Goal: Task Accomplishment & Management: Manage account settings

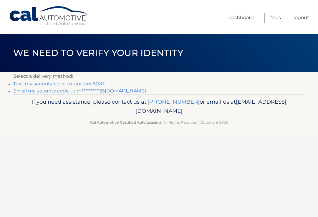
click at [102, 83] on link "Text my security code to xxx-xxx-5037" at bounding box center [58, 84] width 91 height 6
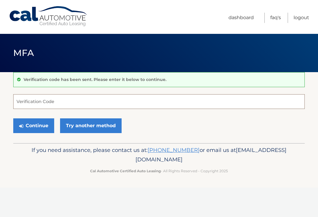
click at [78, 103] on input "Verification Code" at bounding box center [158, 101] width 291 height 15
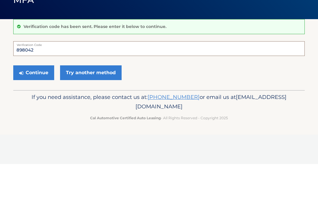
type input "898042"
click at [39, 118] on button "Continue" at bounding box center [33, 125] width 41 height 15
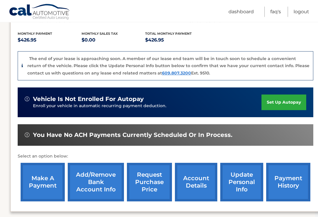
scroll to position [127, 4]
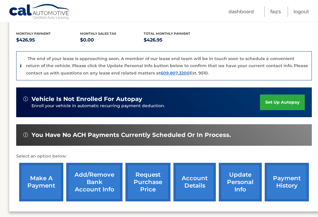
click at [41, 177] on link "make a payment" at bounding box center [41, 182] width 44 height 39
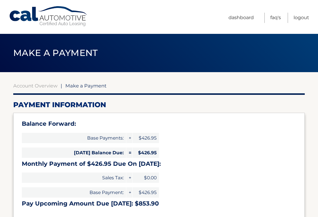
select select "ODkwNjVkNTctOGJjZC00Mjc0LWI0ZDktZTA1MDVhMTIzOTFl"
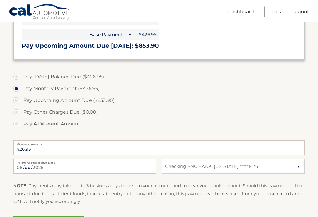
scroll to position [165, 0]
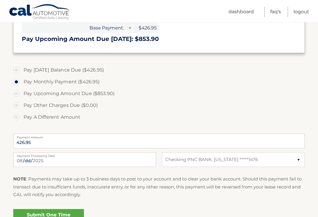
click at [66, 217] on link "Submit One Time Payment" at bounding box center [48, 218] width 71 height 19
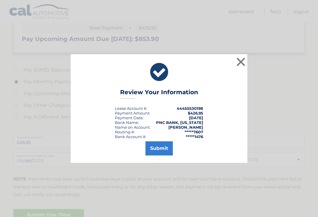
click at [161, 154] on button "Submit" at bounding box center [158, 148] width 27 height 14
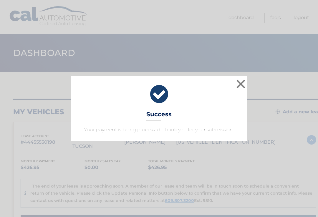
click at [241, 85] on button "×" at bounding box center [241, 84] width 12 height 12
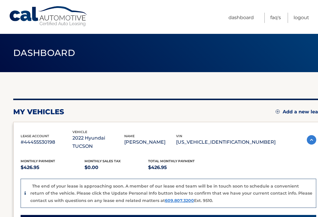
click at [301, 20] on link "Logout" at bounding box center [302, 18] width 16 height 10
